Goal: Information Seeking & Learning: Learn about a topic

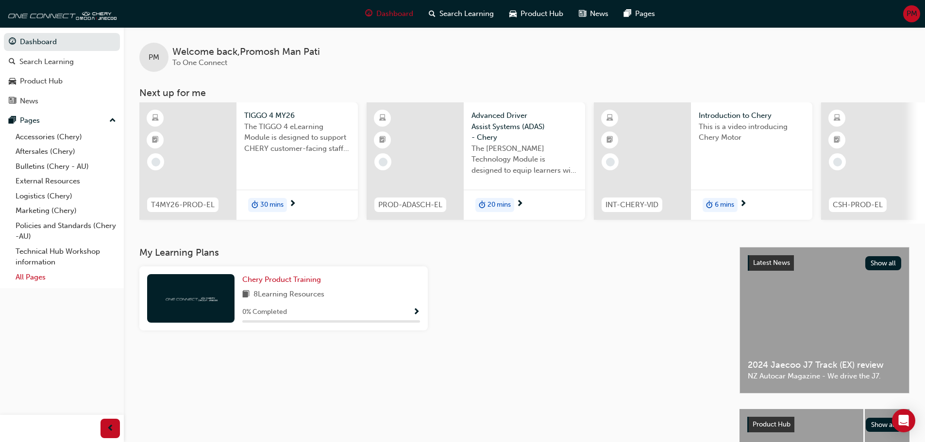
click at [20, 280] on link "All Pages" at bounding box center [66, 277] width 108 height 15
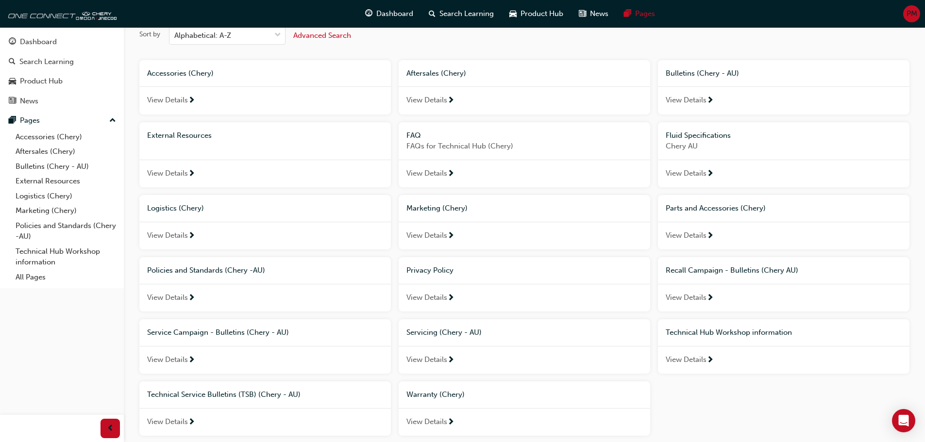
scroll to position [104, 0]
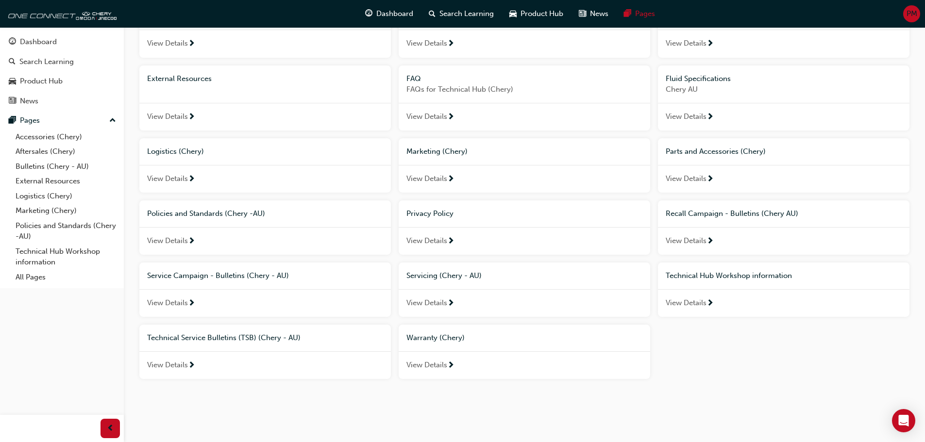
click at [445, 303] on span "View Details" at bounding box center [426, 303] width 41 height 11
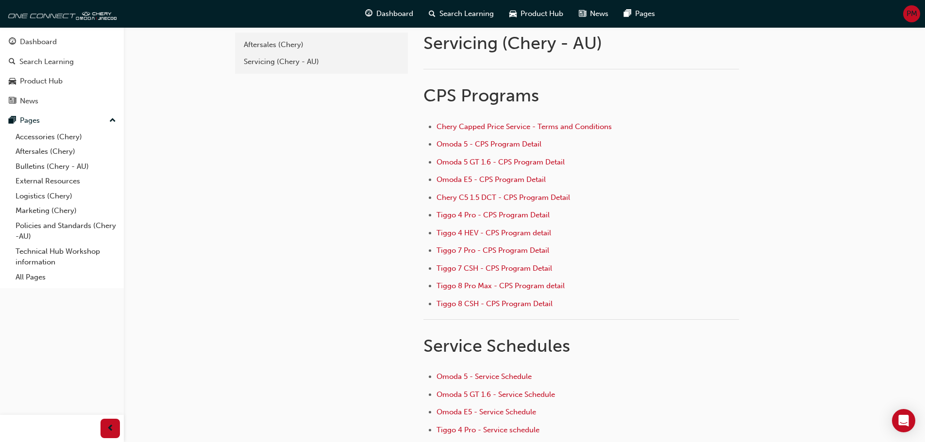
scroll to position [49, 0]
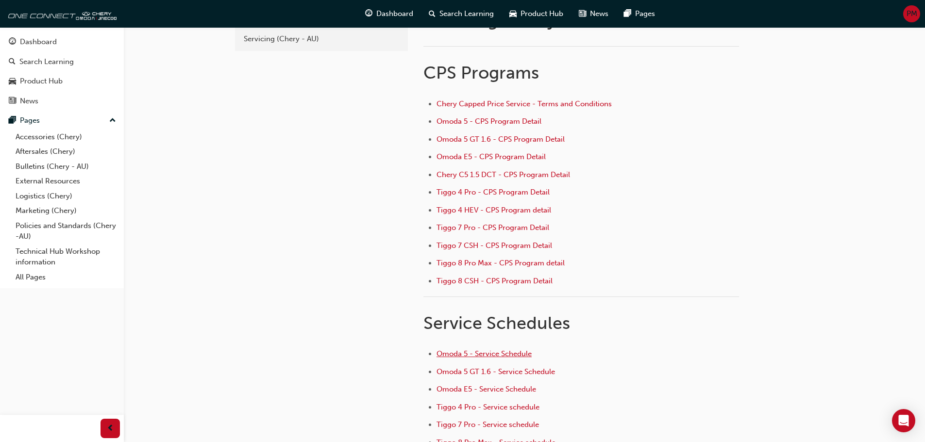
click at [477, 350] on span "Omoda 5 - Service Schedule" at bounding box center [483, 354] width 95 height 9
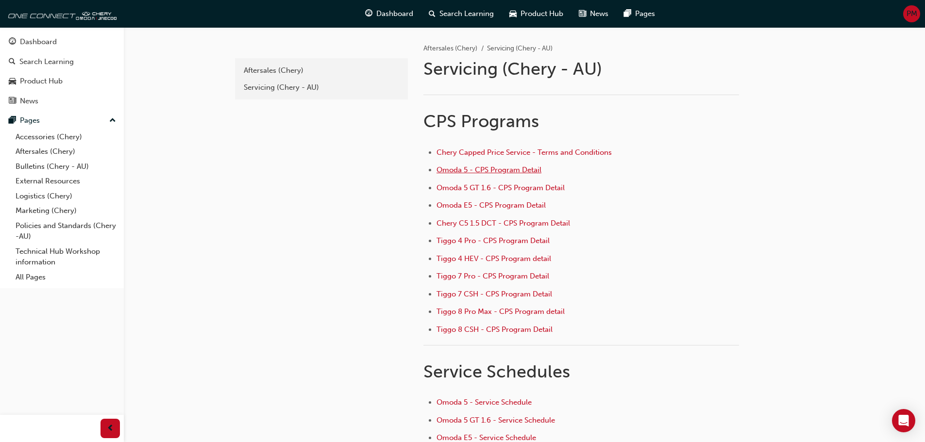
click at [495, 168] on span "Omoda 5 - CPS Program Detail" at bounding box center [488, 170] width 105 height 9
click at [534, 186] on span "Omoda 5 GT 1.6 - CPS Program Detail" at bounding box center [500, 187] width 128 height 9
